Goal: Task Accomplishment & Management: Complete application form

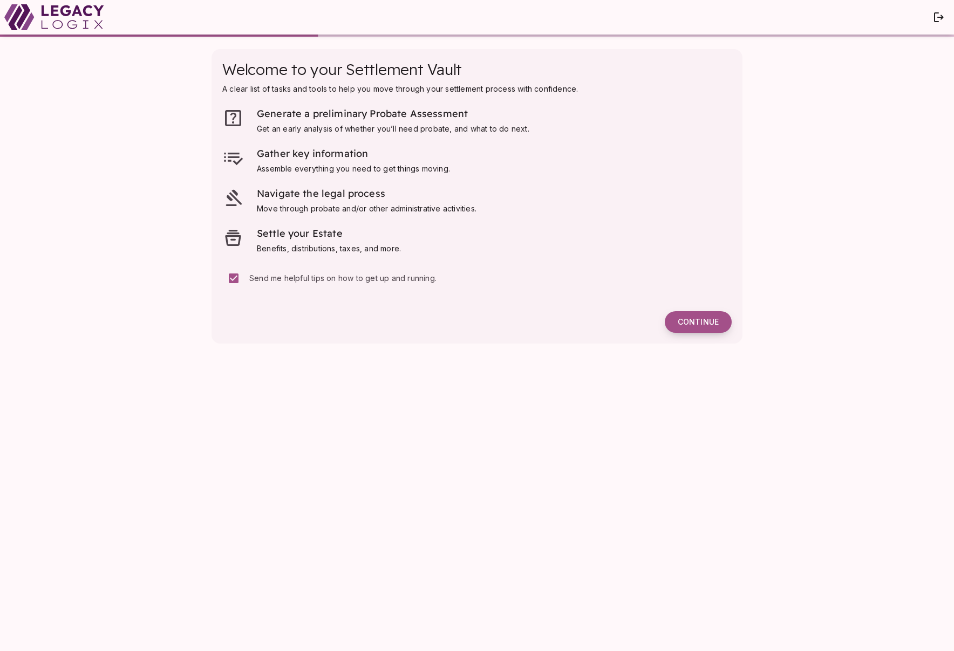
click at [705, 319] on span "Continue" at bounding box center [697, 322] width 41 height 10
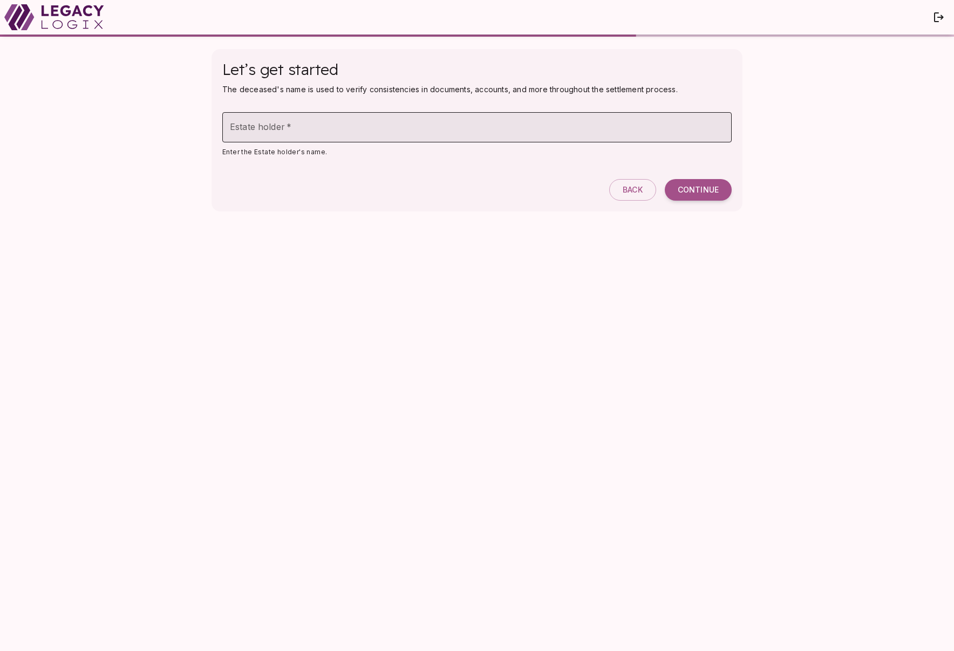
click at [368, 126] on input "Estate holder   *" at bounding box center [476, 127] width 509 height 30
type input "**********"
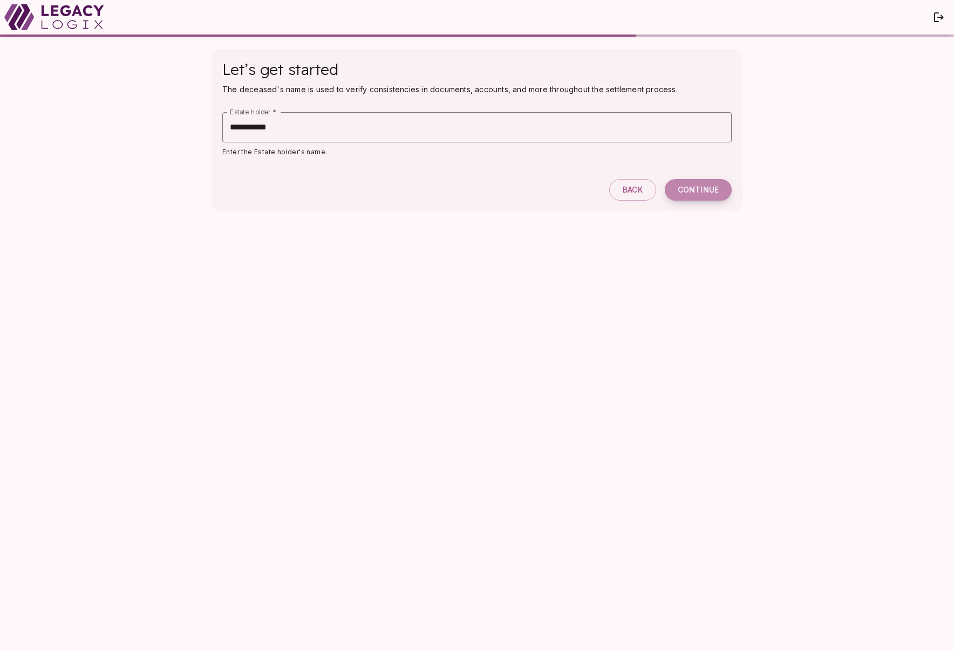
click at [699, 192] on span "Continue" at bounding box center [697, 190] width 41 height 10
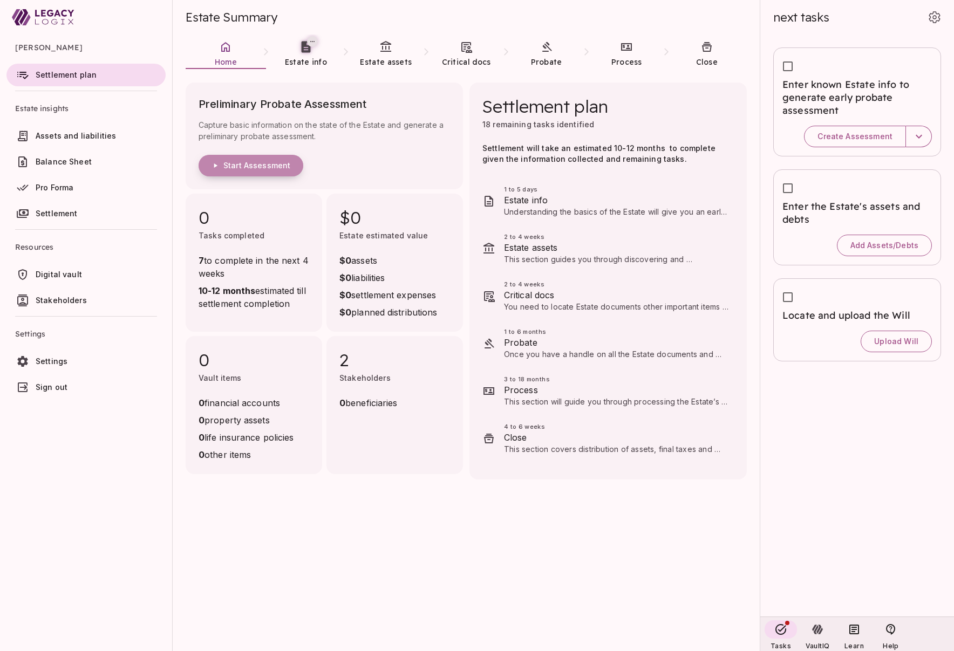
click at [273, 167] on span "Start Assessment" at bounding box center [256, 166] width 67 height 10
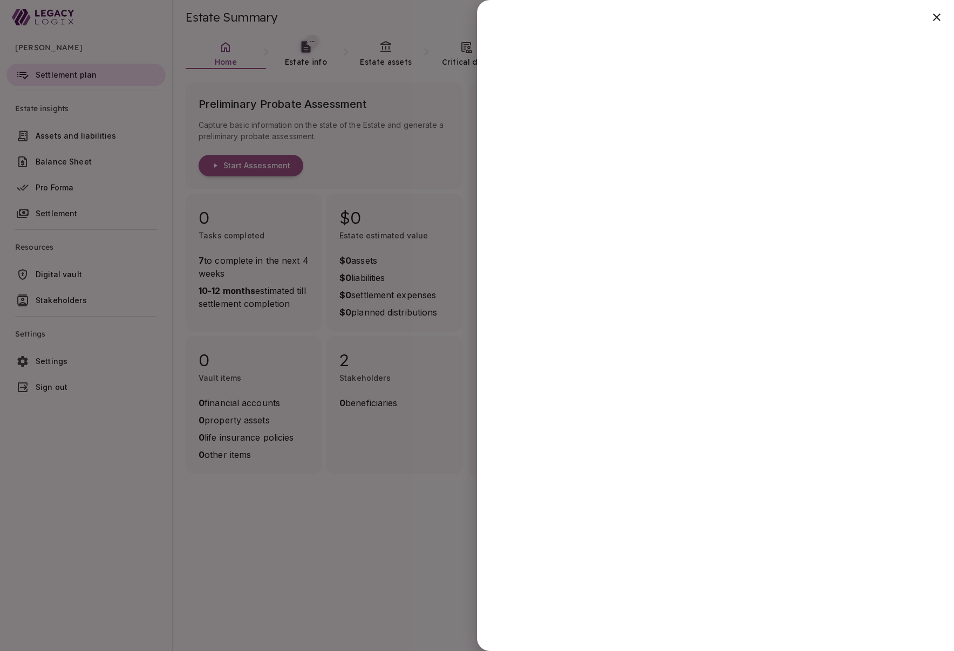
click at [414, 510] on div at bounding box center [477, 325] width 954 height 651
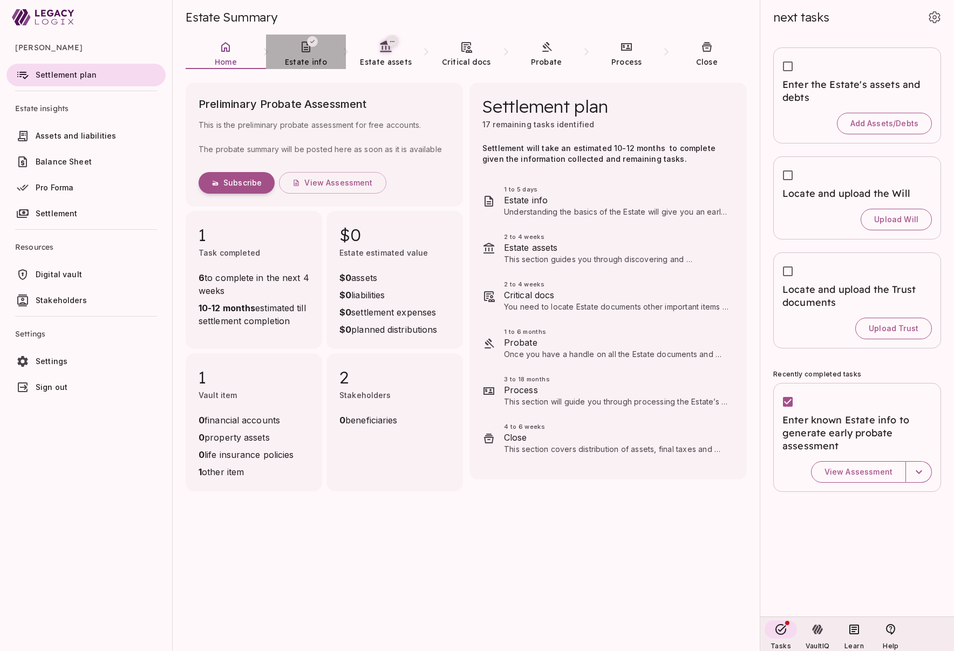
click at [298, 58] on span "Estate info" at bounding box center [306, 62] width 42 height 10
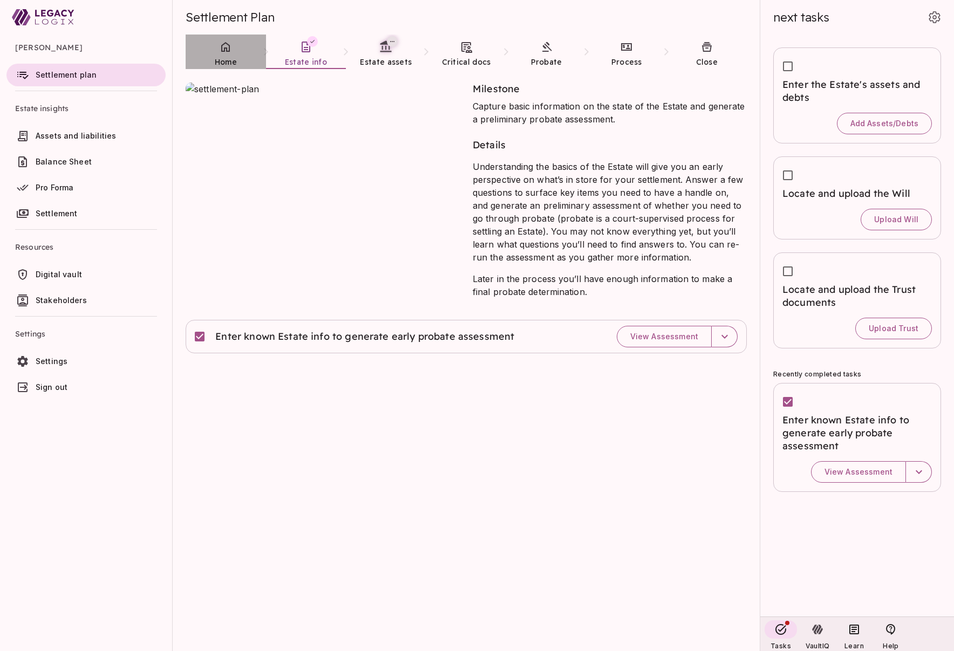
click at [215, 56] on link "Home" at bounding box center [226, 54] width 80 height 39
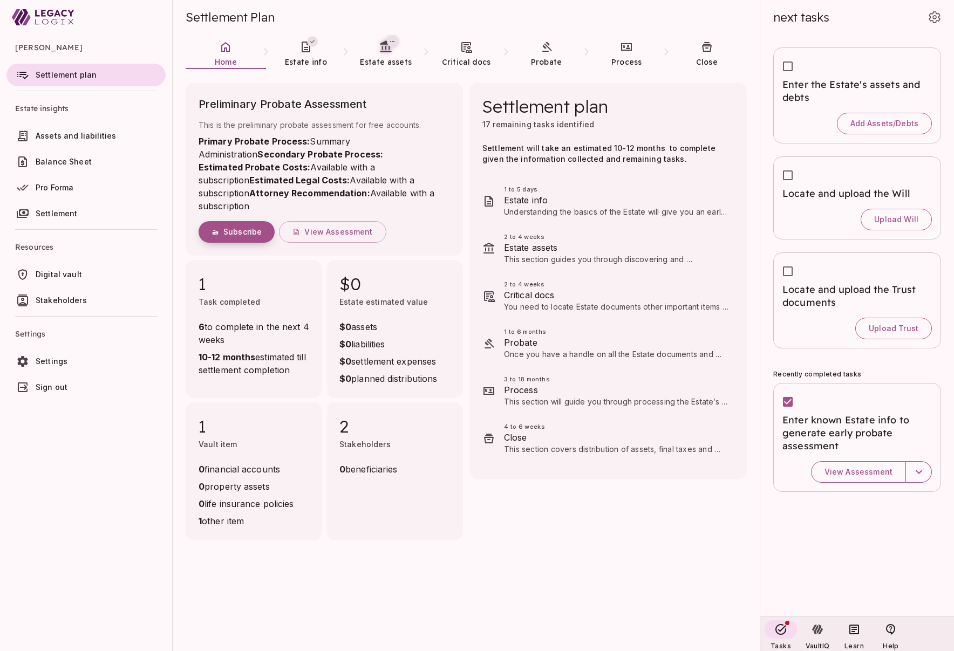
click at [243, 227] on span "Subscribe" at bounding box center [242, 232] width 38 height 10
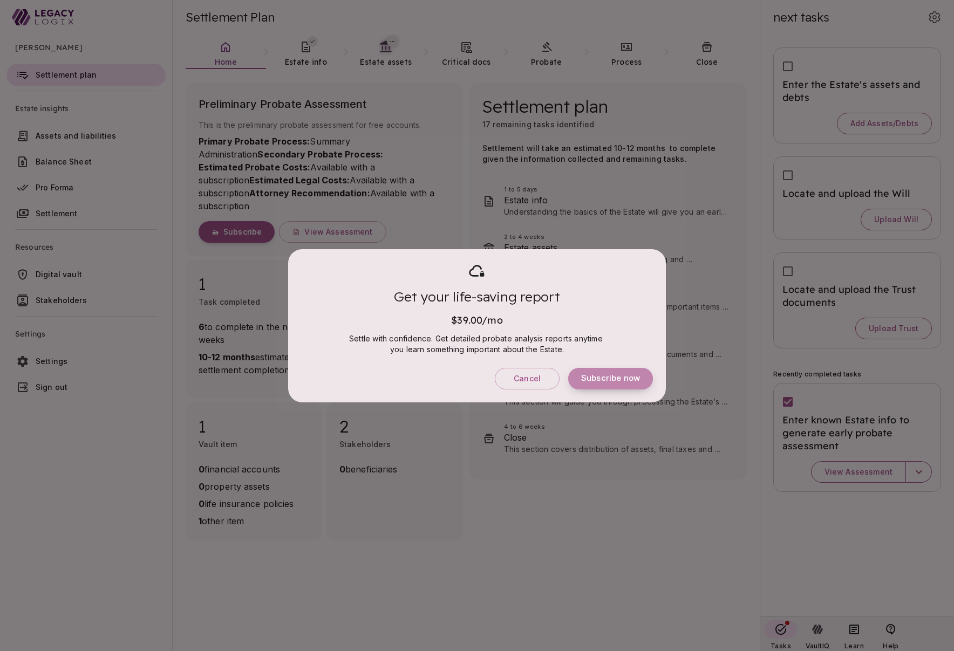
click at [602, 377] on span "Subscribe now" at bounding box center [610, 378] width 59 height 10
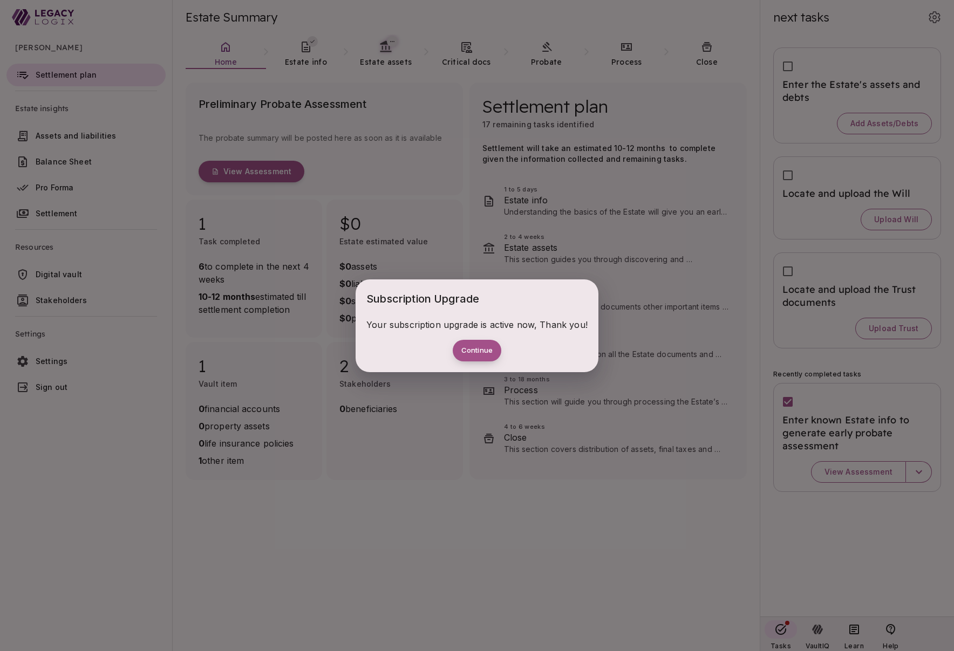
click at [482, 352] on button "Continue" at bounding box center [476, 351] width 49 height 22
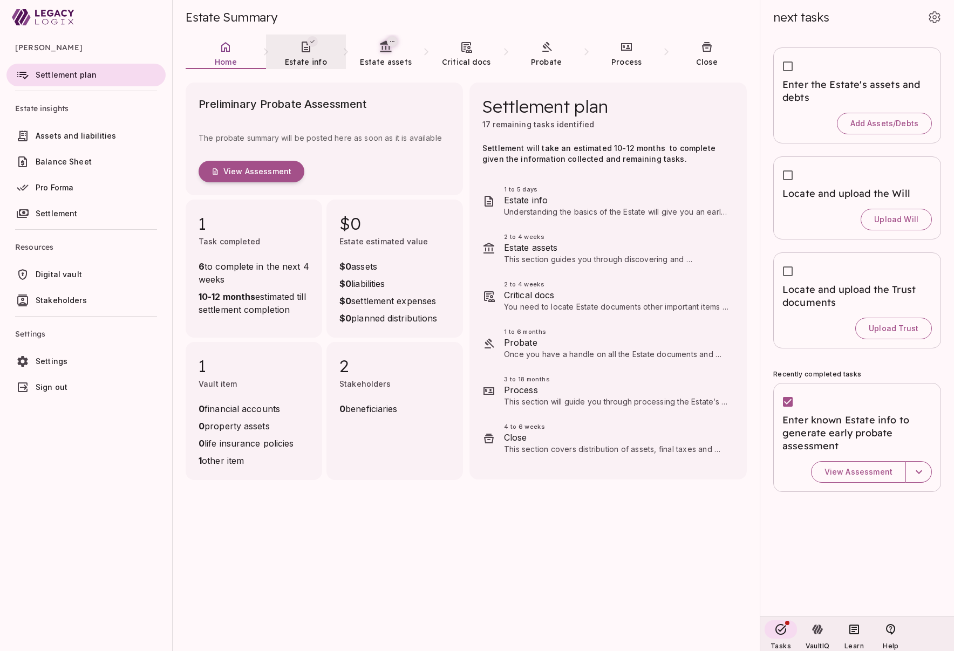
click at [306, 53] on icon at bounding box center [305, 46] width 13 height 13
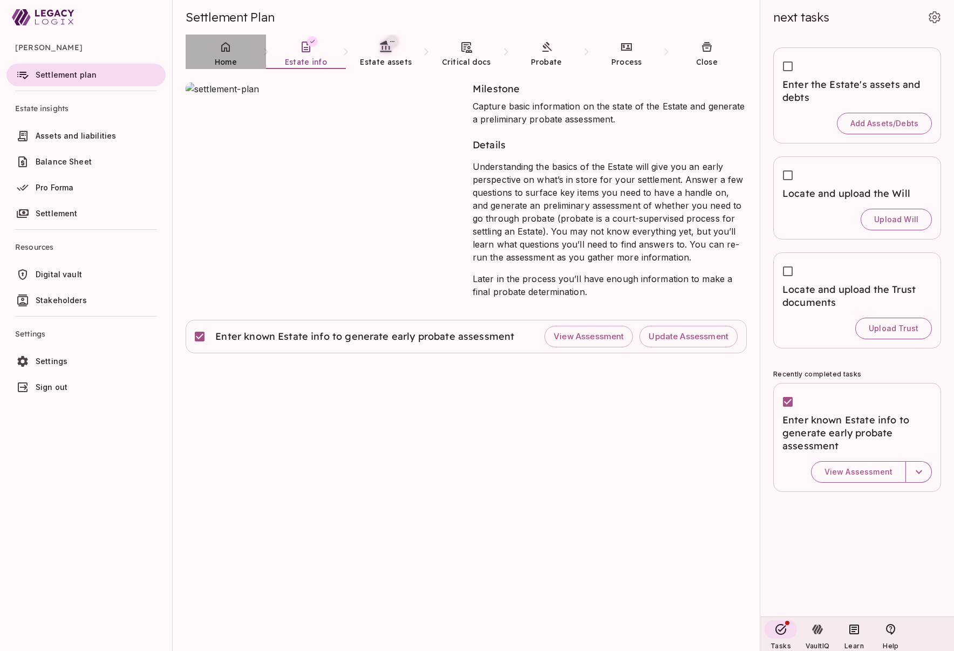
click at [228, 52] on icon at bounding box center [225, 46] width 13 height 13
